Goal: Check status: Check status

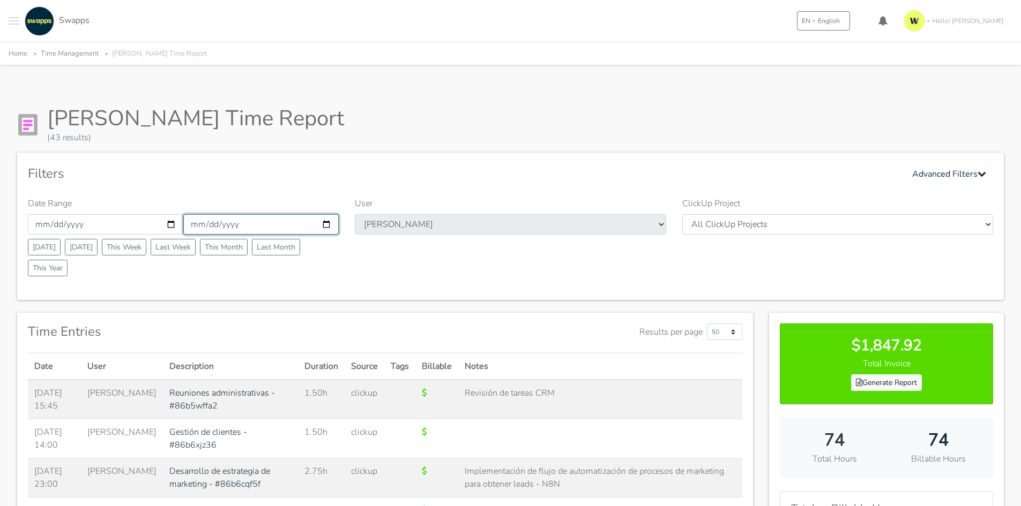
click at [327, 225] on input "2025-10-30" at bounding box center [260, 224] width 155 height 20
type input "[DATE]"
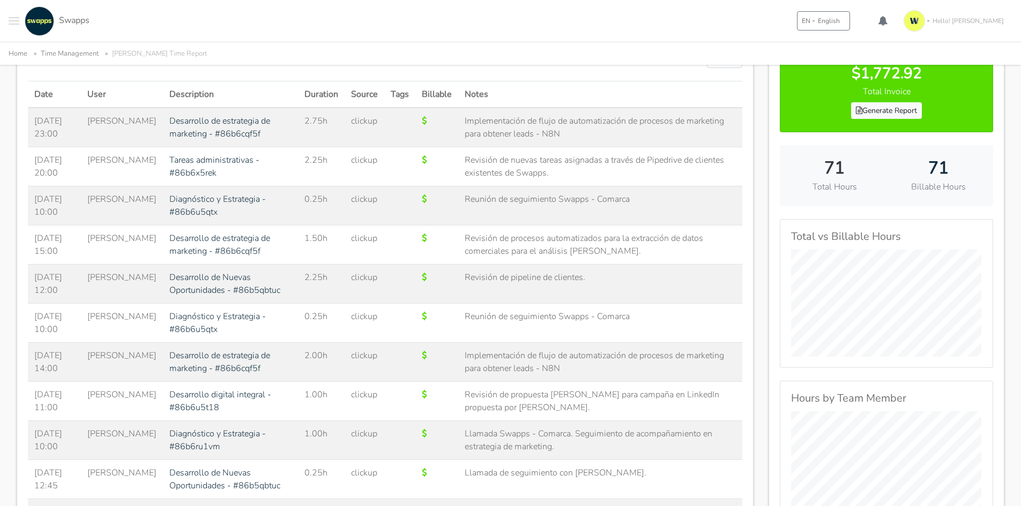
scroll to position [268, 0]
